Goal: Information Seeking & Learning: Compare options

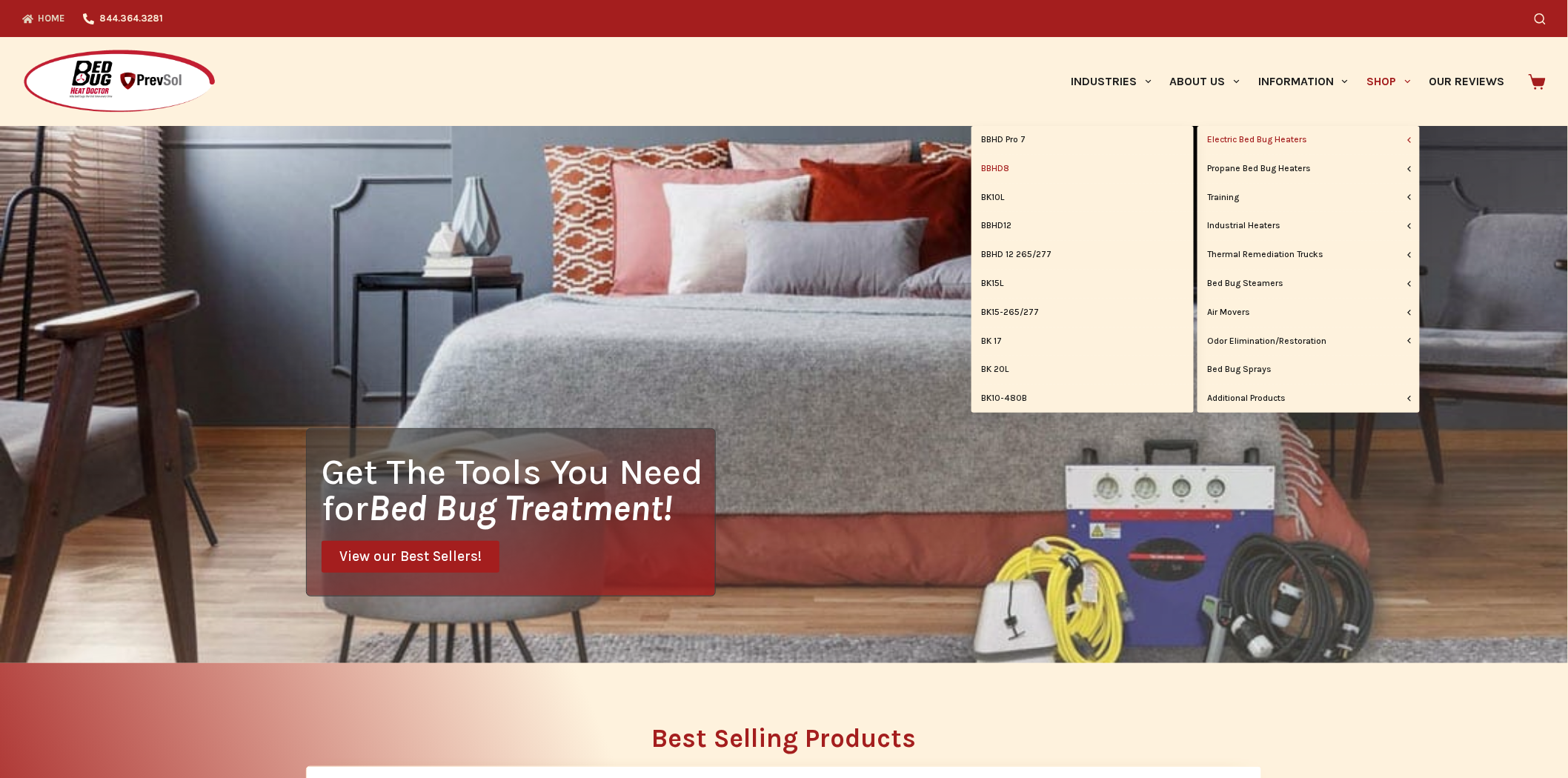
click at [1005, 167] on link "BBHD8" at bounding box center [1082, 169] width 222 height 28
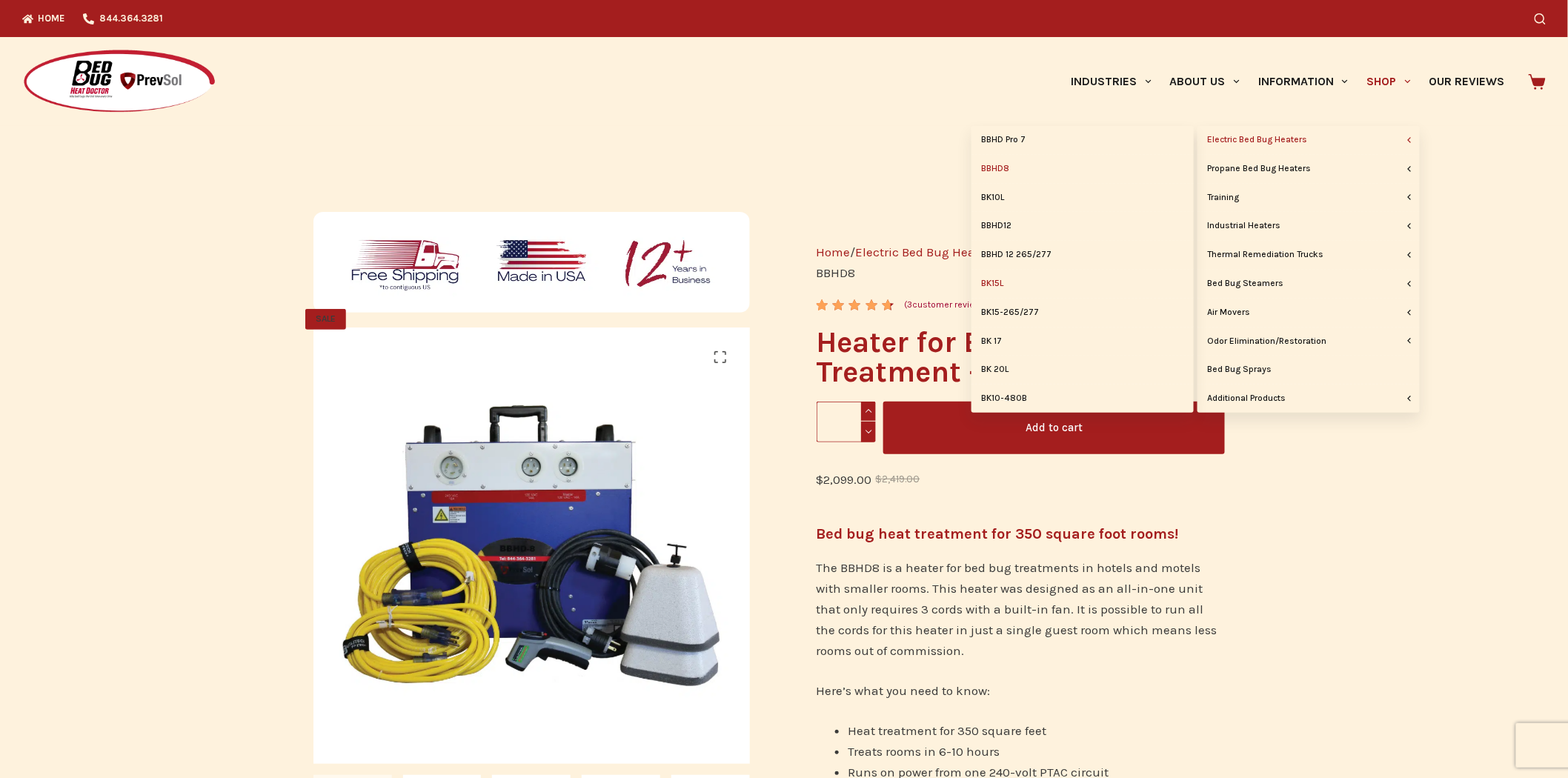
click at [1001, 286] on link "BK15L" at bounding box center [1082, 284] width 222 height 28
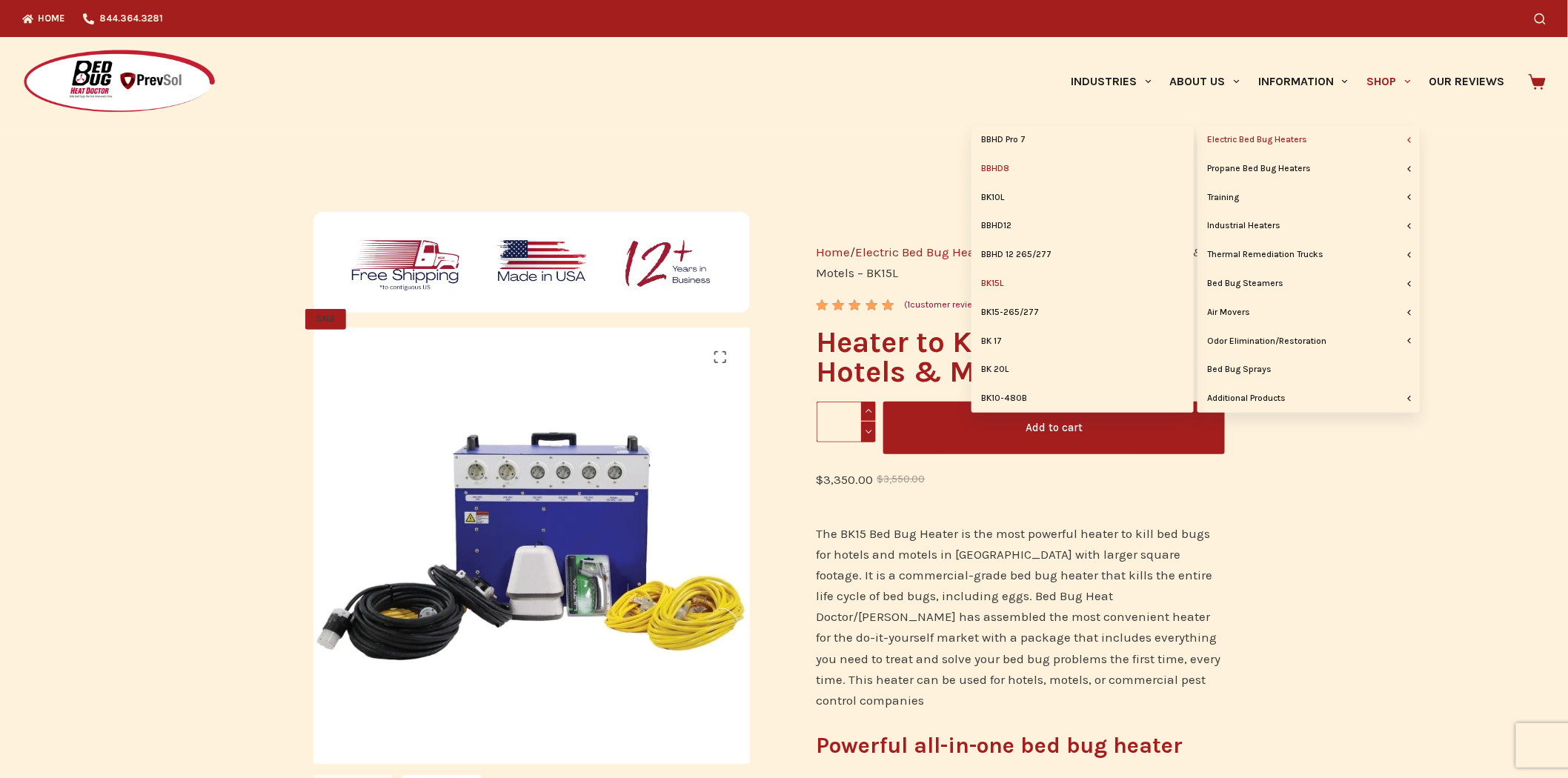
click at [1001, 167] on link "BBHD8" at bounding box center [1082, 169] width 222 height 28
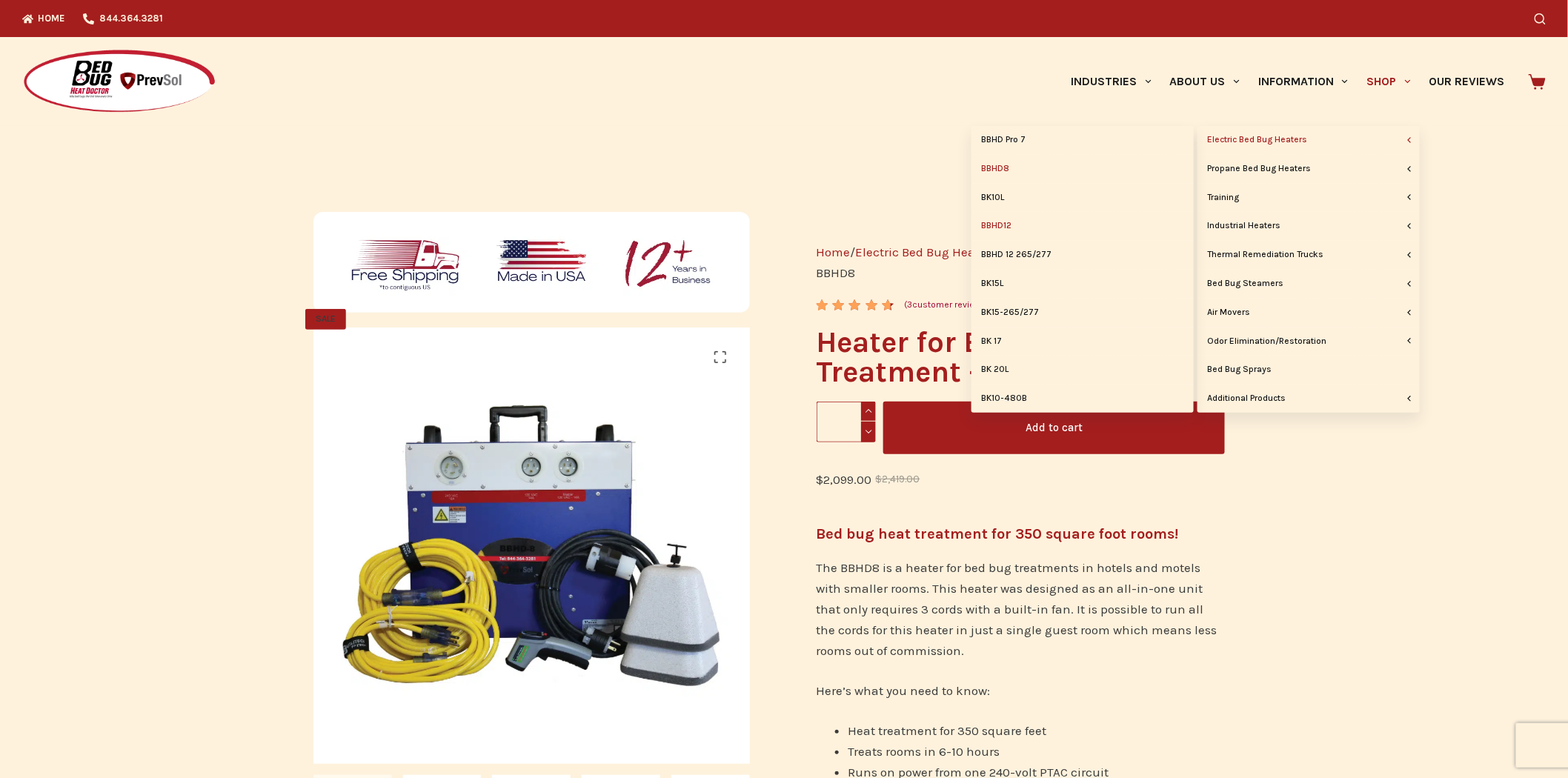
click at [1005, 228] on link "BBHD12" at bounding box center [1082, 226] width 222 height 28
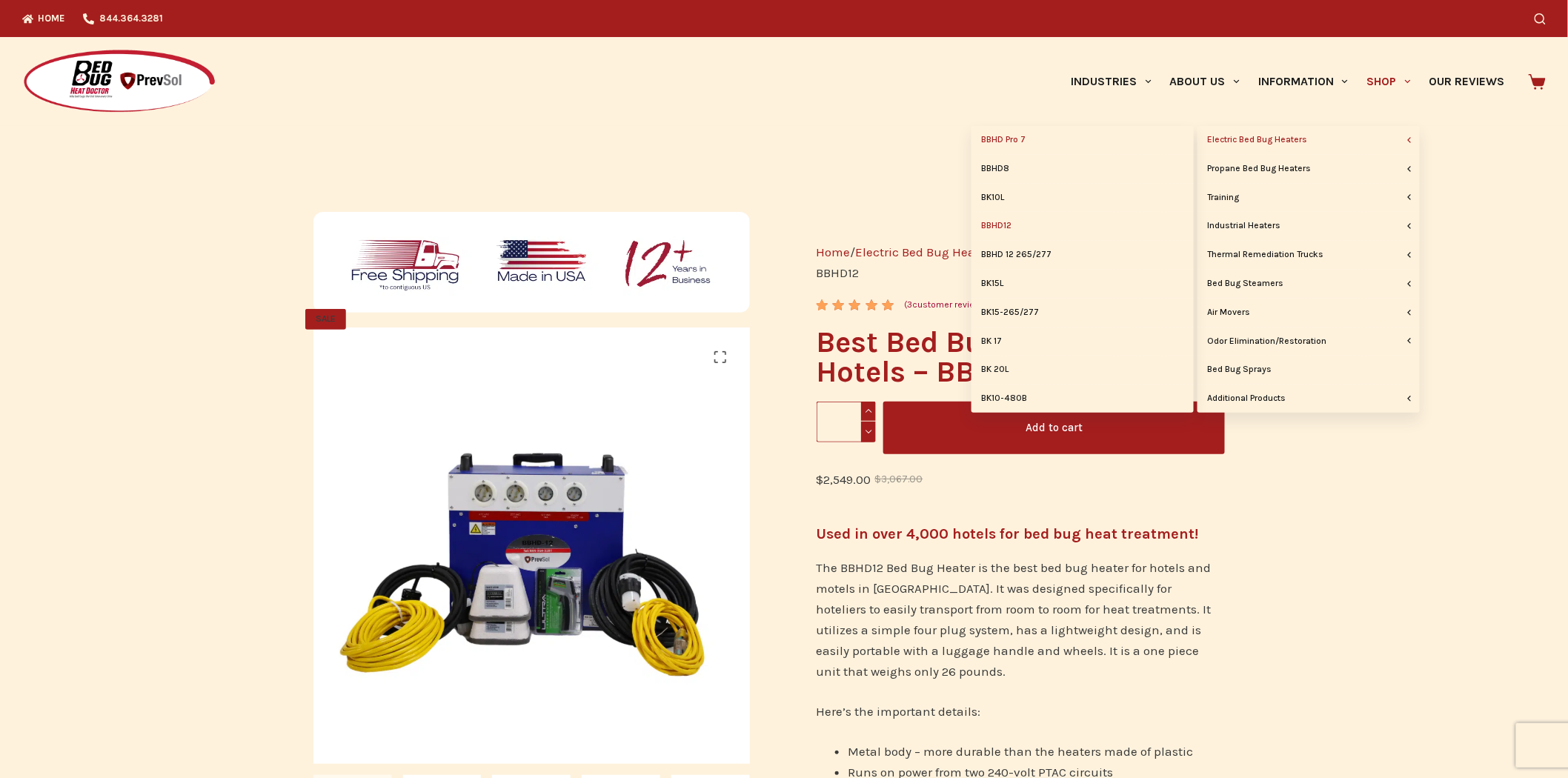
click at [1035, 138] on link "BBHD Pro 7" at bounding box center [1082, 140] width 222 height 28
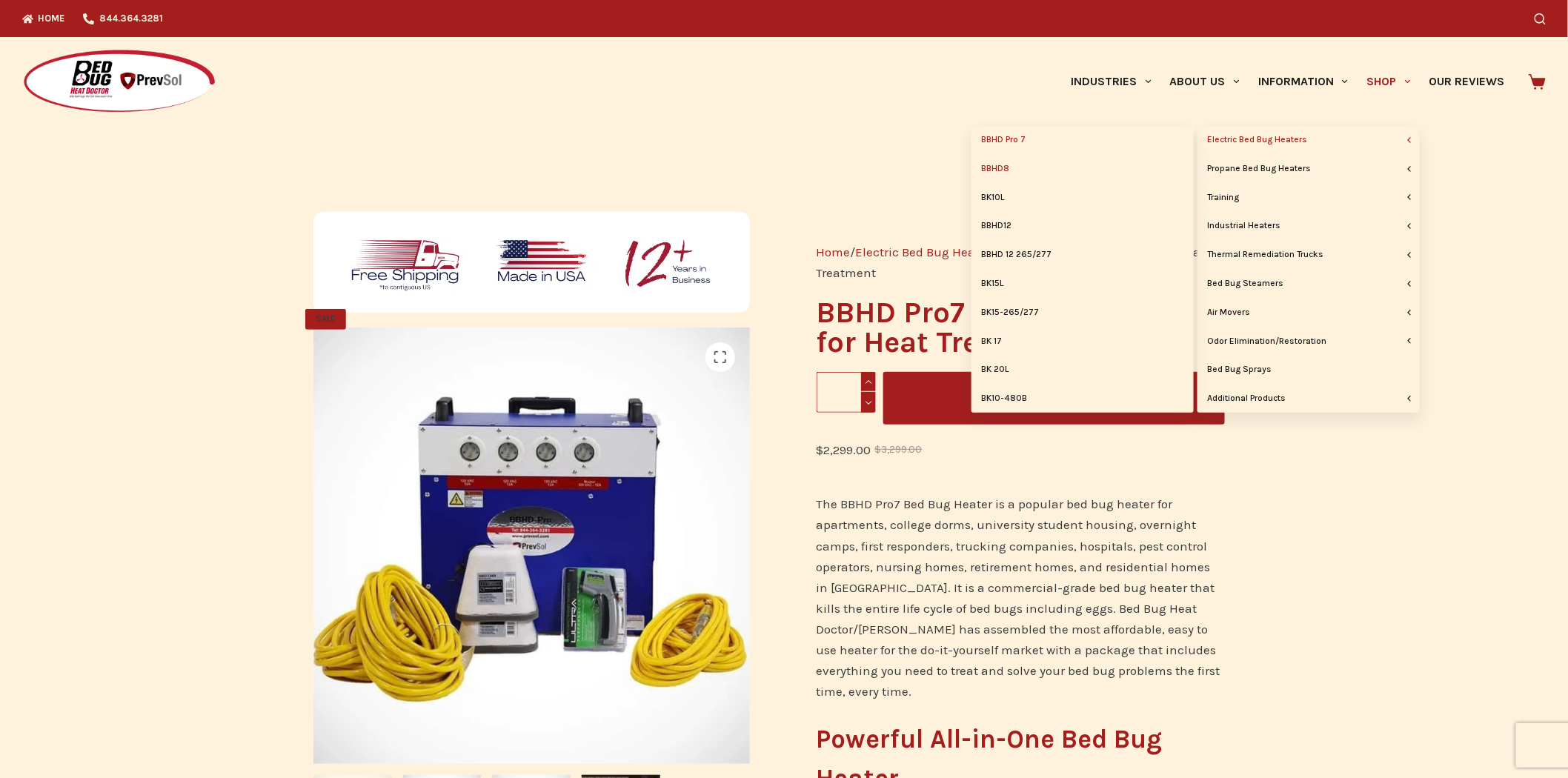
click at [1009, 163] on link "BBHD8" at bounding box center [1082, 169] width 222 height 28
